Goal: Check status

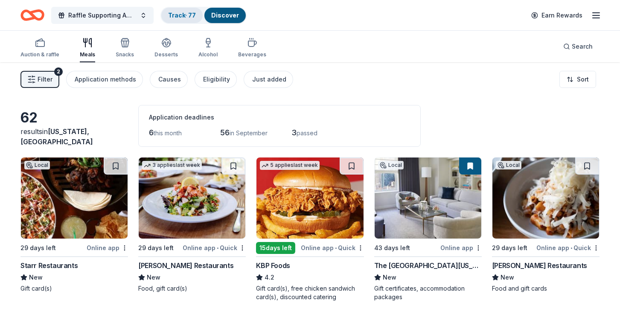
click at [180, 12] on link "Track · 77" at bounding box center [182, 15] width 28 height 7
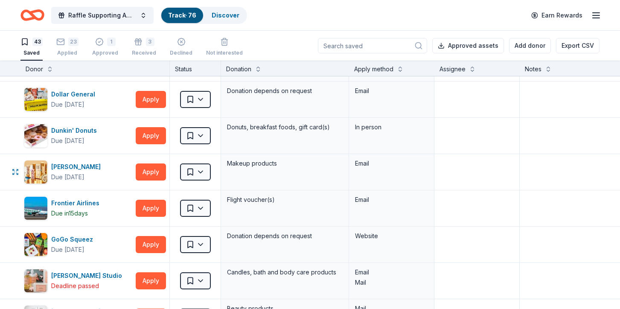
scroll to position [301, 0]
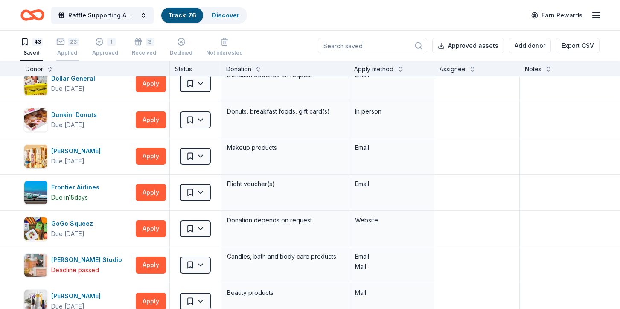
click at [70, 51] on div "Applied" at bounding box center [67, 53] width 22 height 7
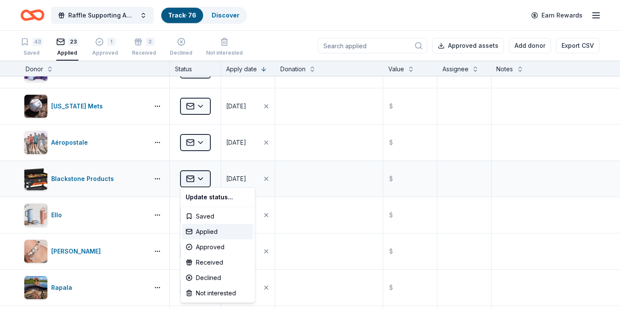
scroll to position [351, 0]
click at [203, 172] on html "Raffle Supporting American [MEDICAL_DATA] Society's "Making Strides Against [ME…" at bounding box center [310, 154] width 620 height 309
click at [215, 280] on div "Declined" at bounding box center [217, 277] width 71 height 15
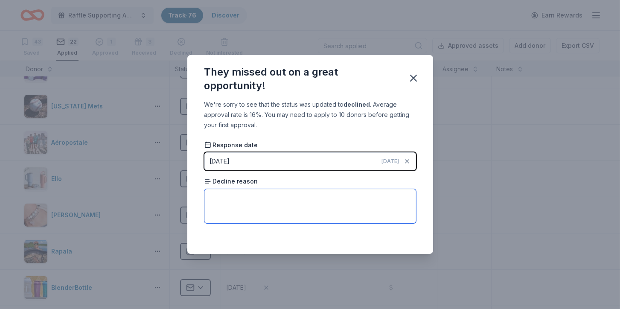
click at [227, 201] on textarea at bounding box center [310, 206] width 212 height 34
paste textarea "Hello, I appreciate your patience while waiting for a decision from our committ…"
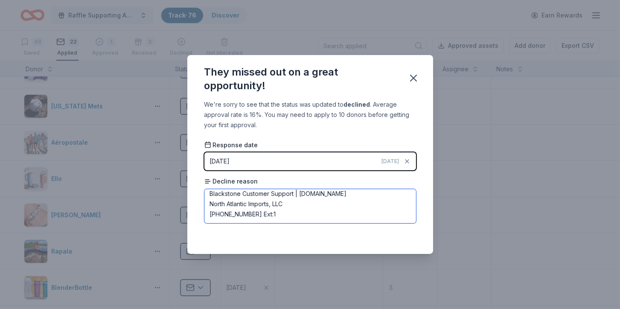
type textarea "Hello, I appreciate your patience while waiting for a decision from our committ…"
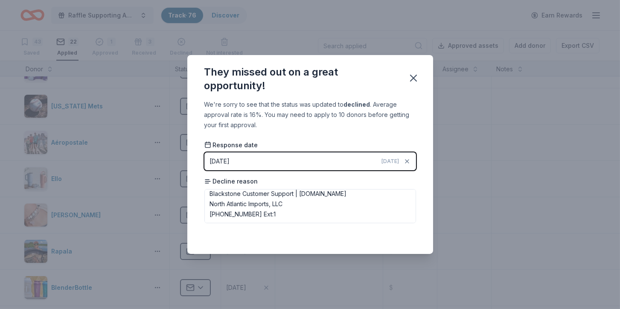
click at [393, 160] on span "[DATE]" at bounding box center [391, 161] width 18 height 7
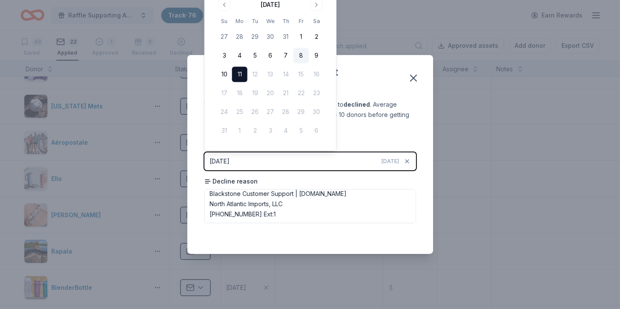
click at [306, 55] on button "8" at bounding box center [301, 55] width 15 height 15
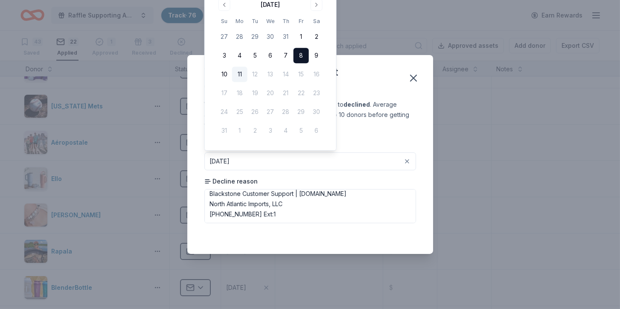
click at [419, 100] on div "We're sorry to see that the status was updated to declined . Average approval r…" at bounding box center [310, 176] width 246 height 154
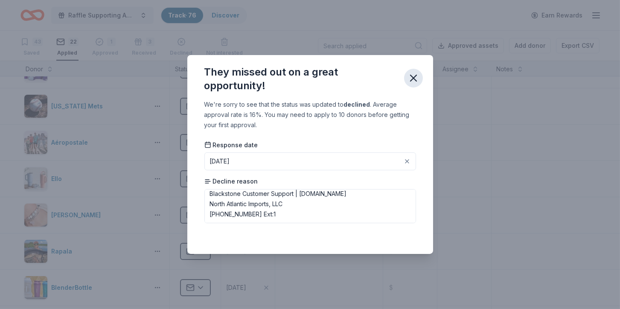
click at [417, 75] on icon "button" at bounding box center [414, 78] width 12 height 12
